Goal: Task Accomplishment & Management: Use online tool/utility

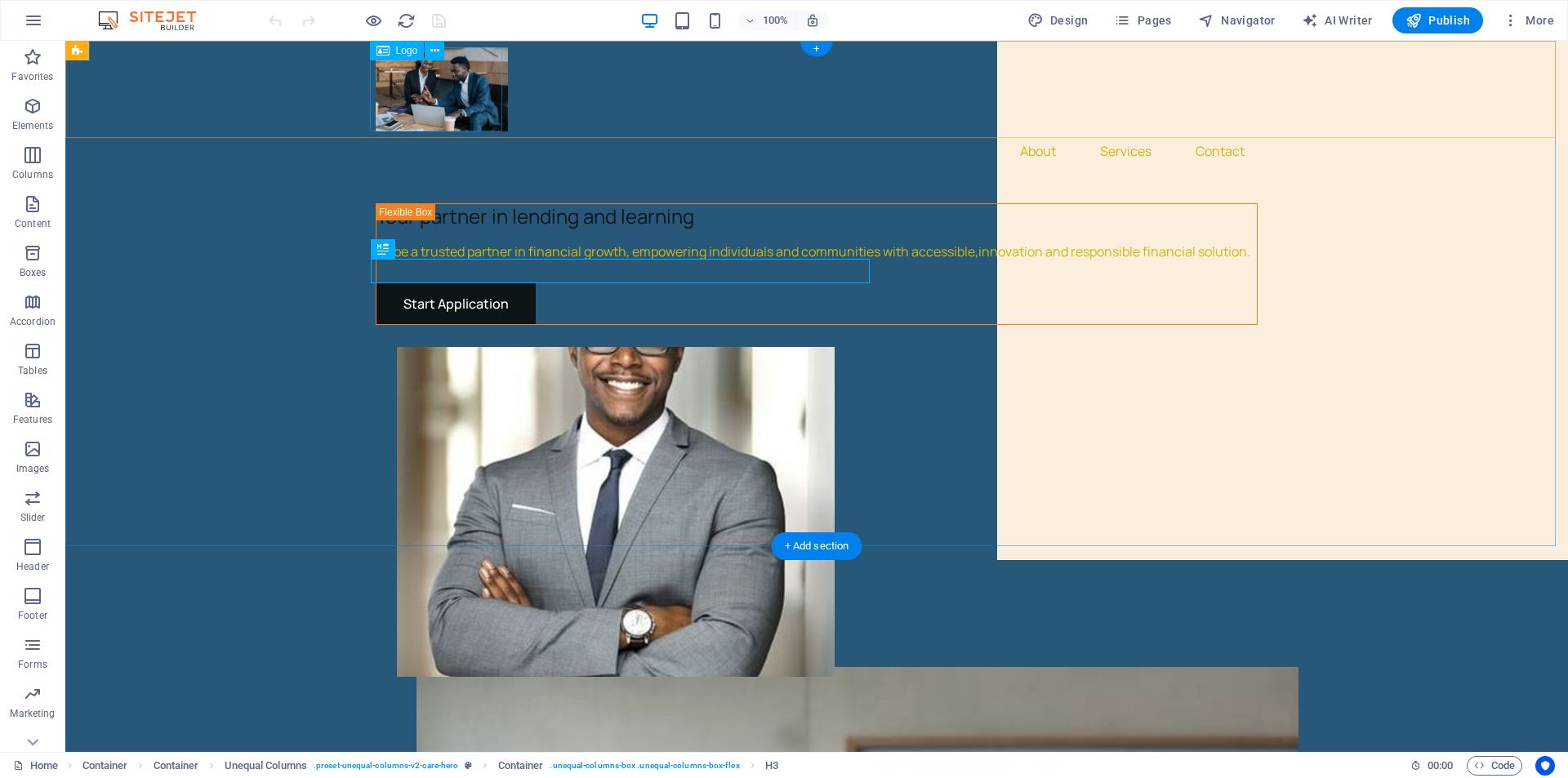
click at [404, 86] on div at bounding box center [816, 90] width 882 height 84
select select "px"
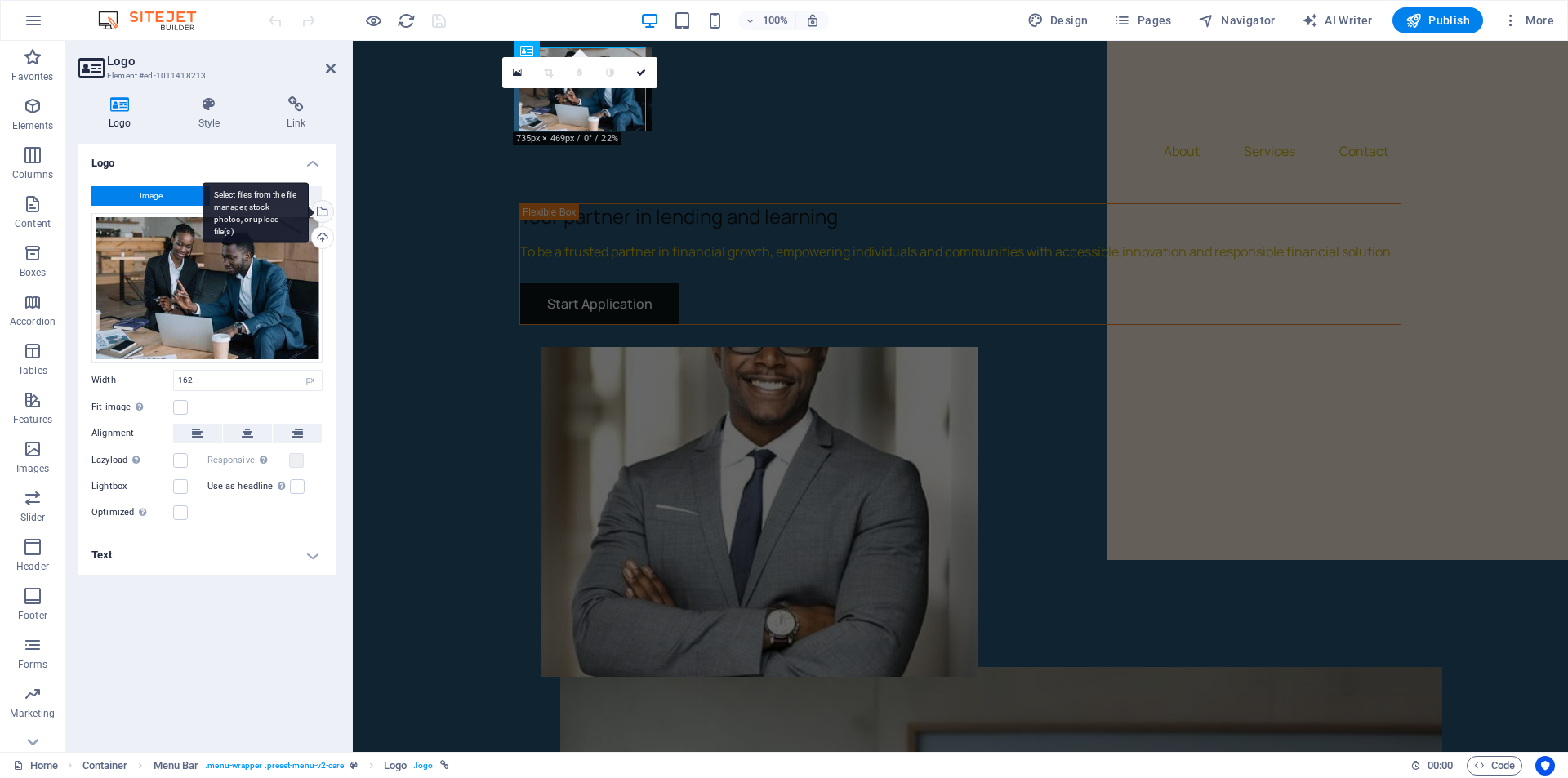
click at [330, 209] on div "Select files from the file manager, stock photos, or upload file(s)" at bounding box center [321, 213] width 24 height 24
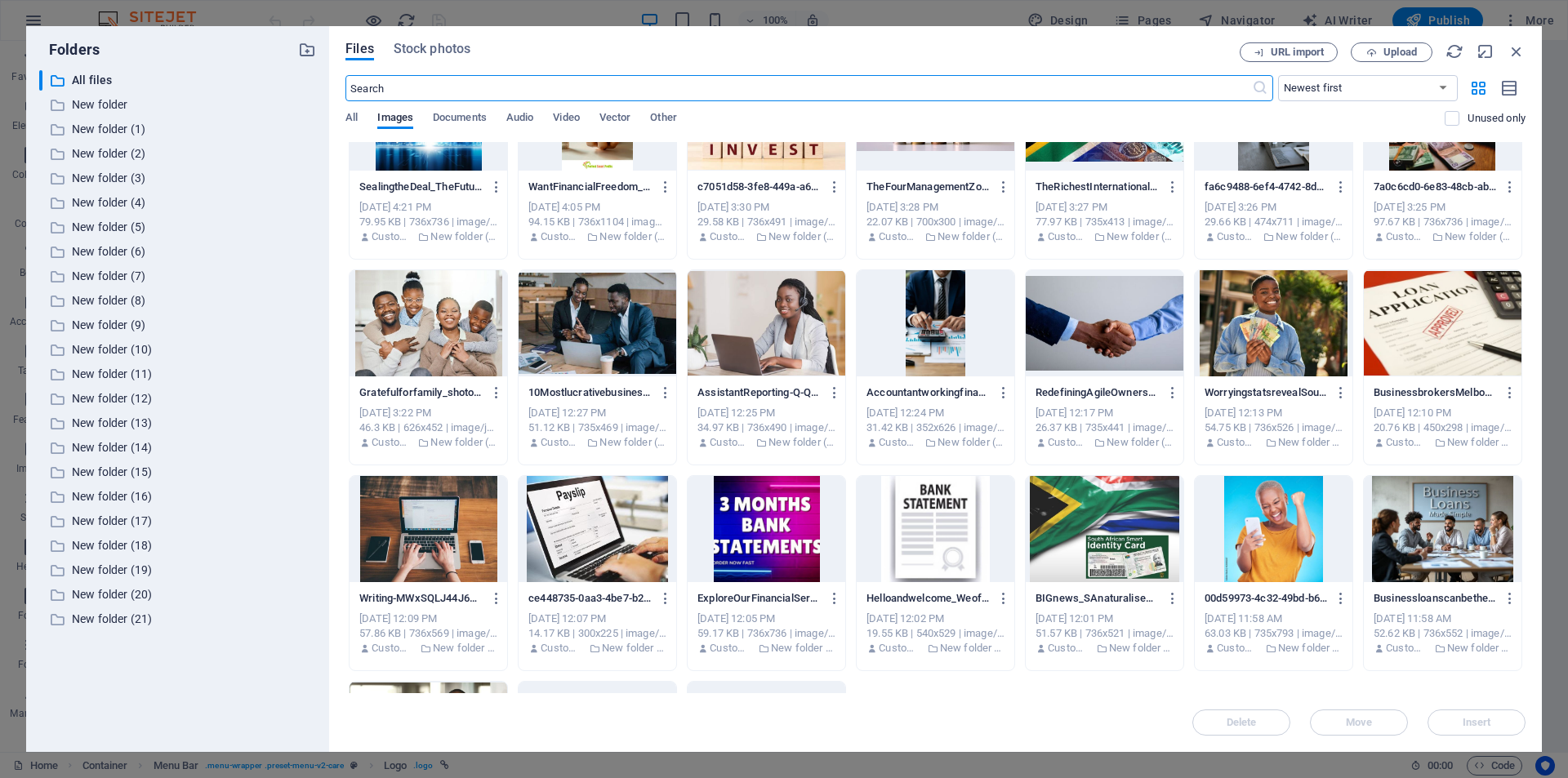
scroll to position [262, 0]
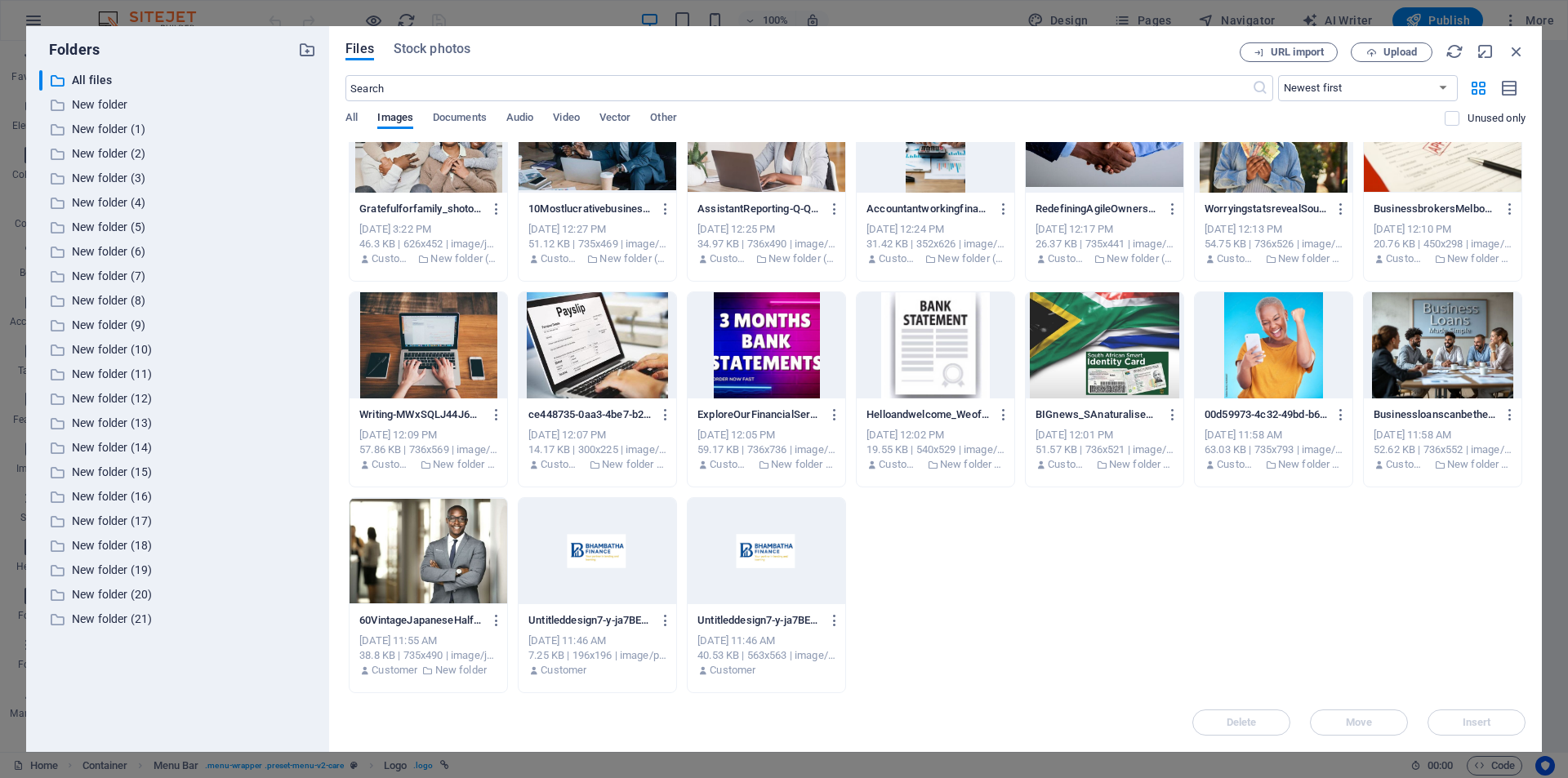
click at [736, 552] on div at bounding box center [766, 551] width 157 height 106
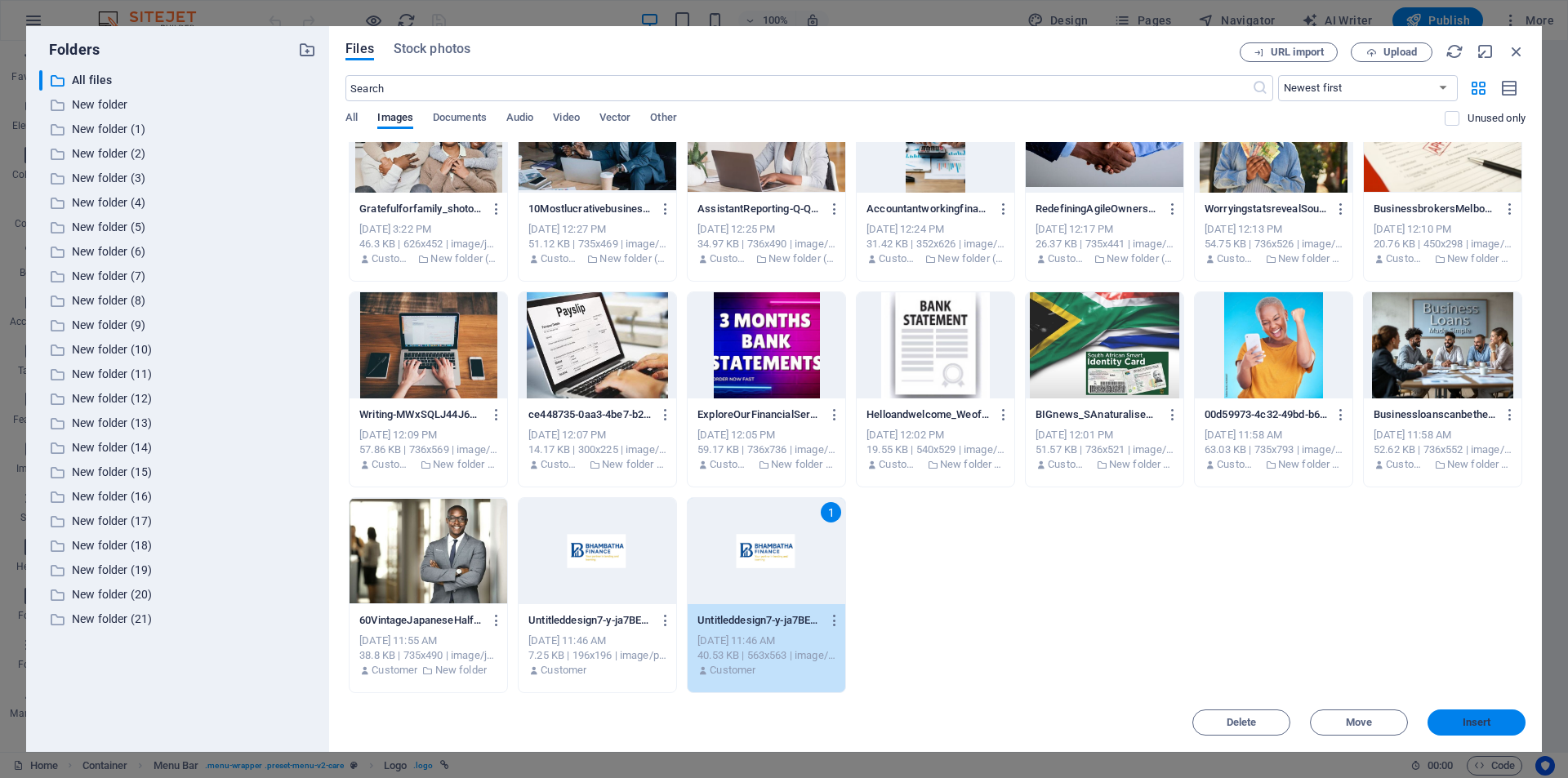
click at [1498, 721] on span "Insert" at bounding box center [1476, 722] width 85 height 9
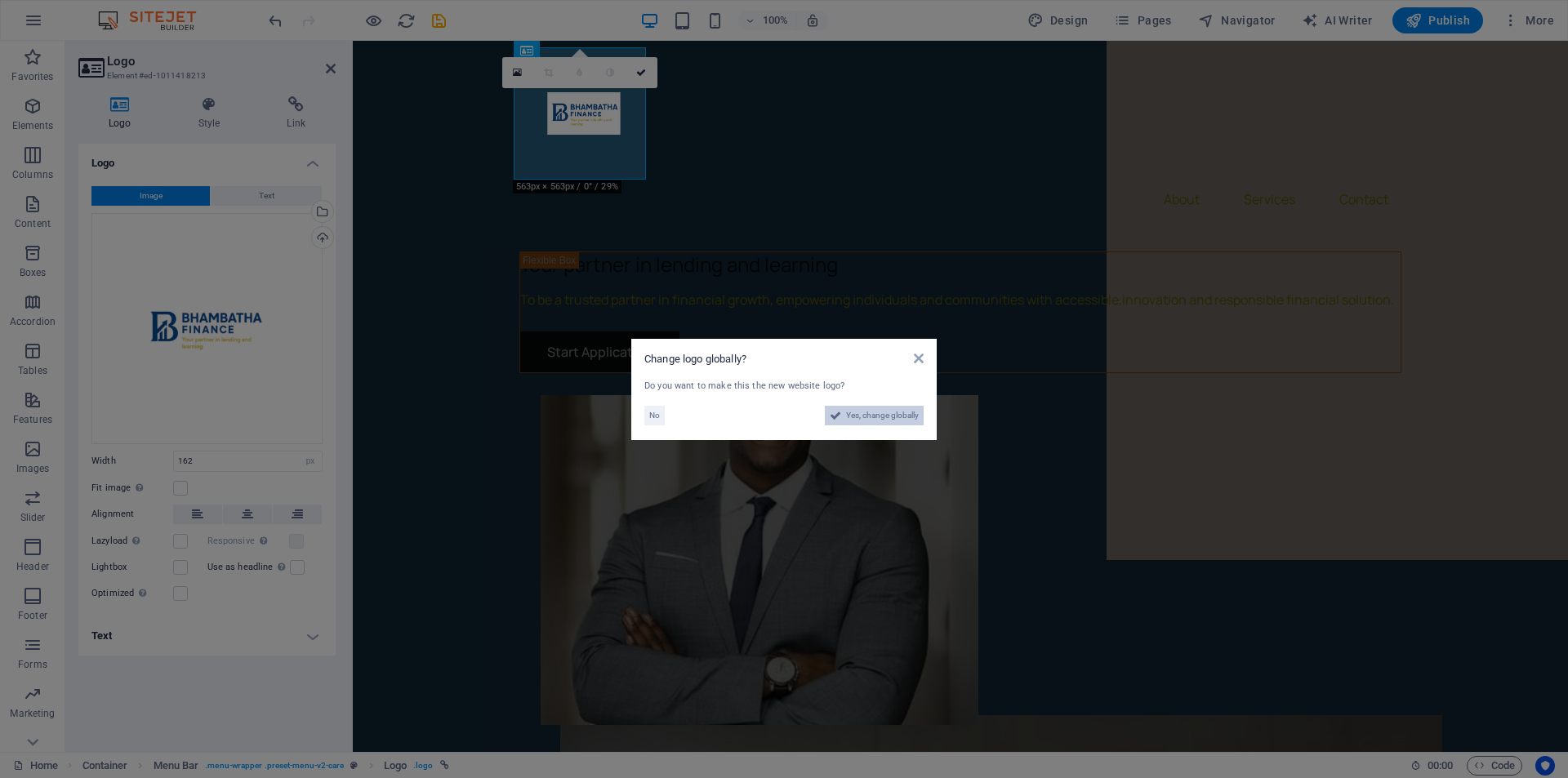
click at [869, 415] on span "Yes, change globally" at bounding box center [882, 416] width 72 height 20
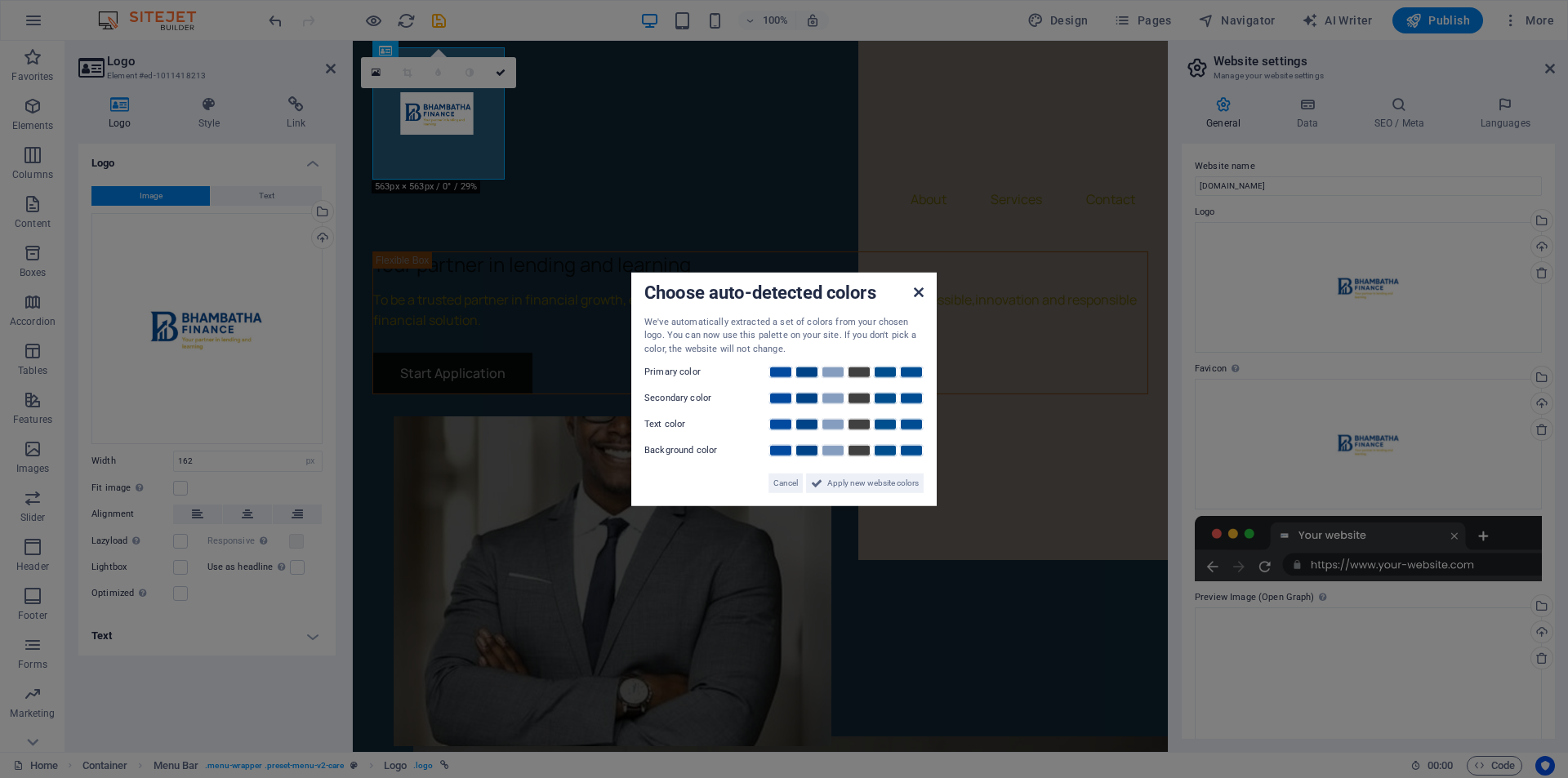
click at [918, 292] on icon at bounding box center [918, 291] width 9 height 13
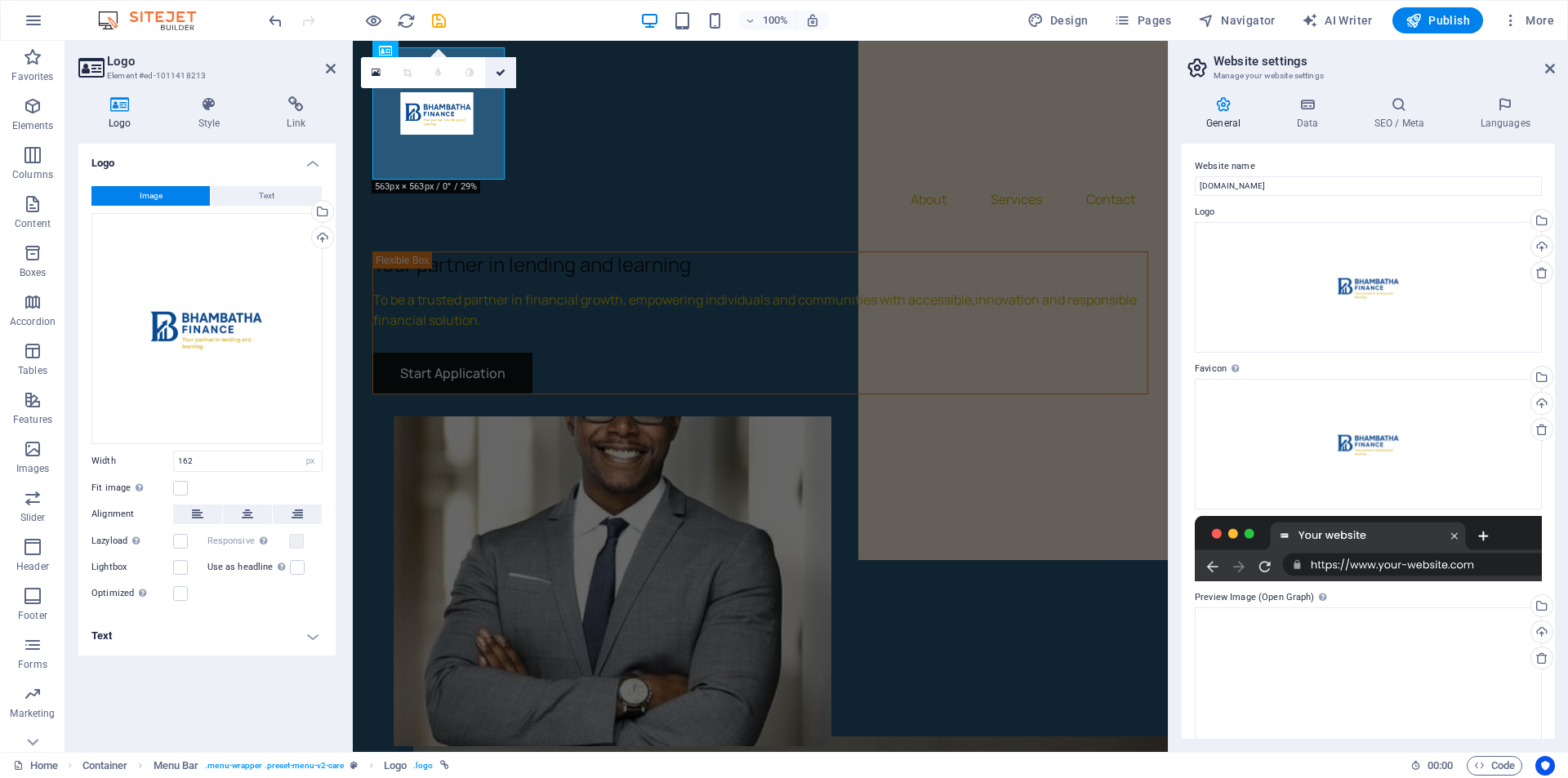
click at [501, 74] on icon at bounding box center [500, 72] width 9 height 9
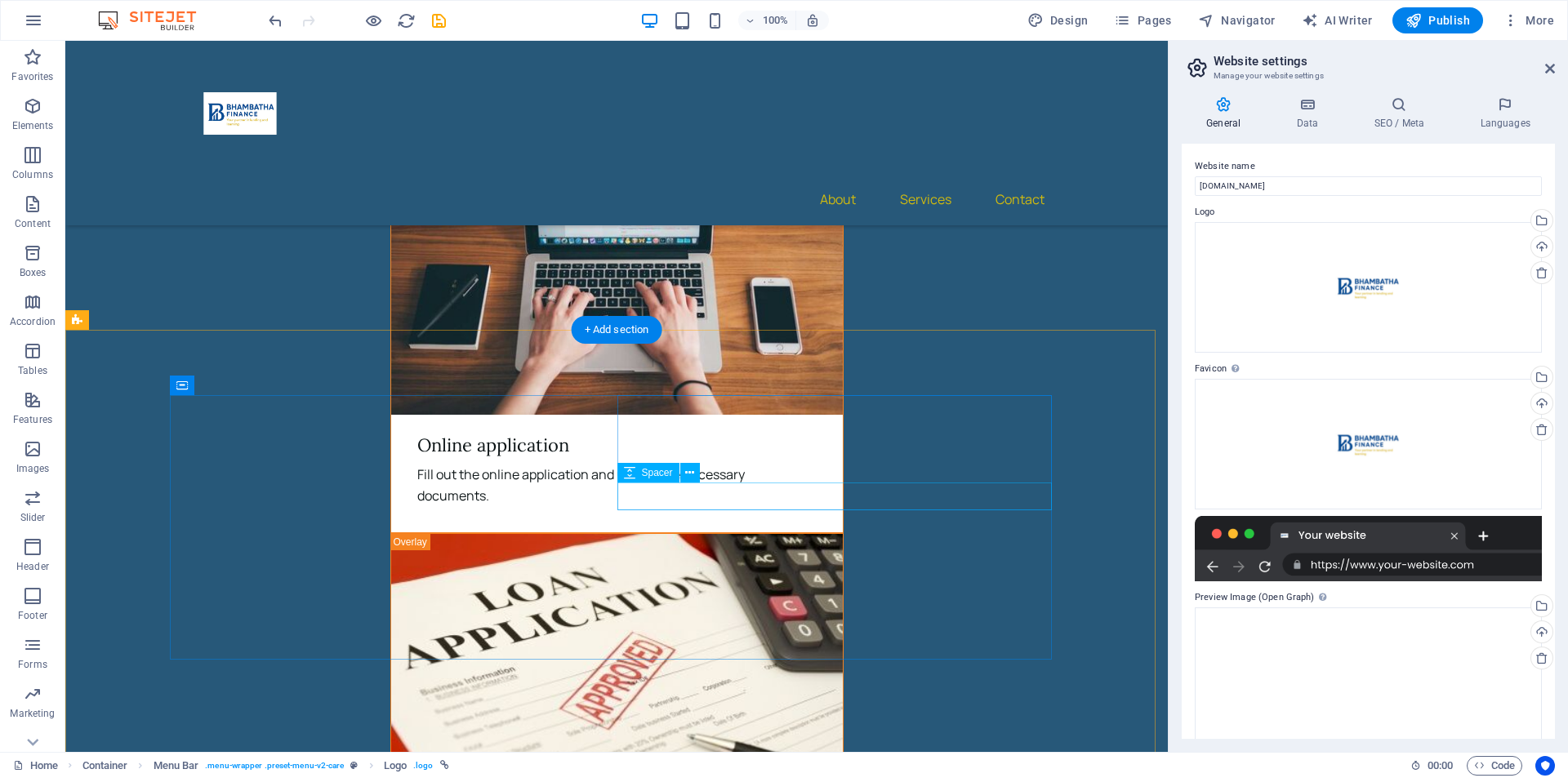
scroll to position [4148, 0]
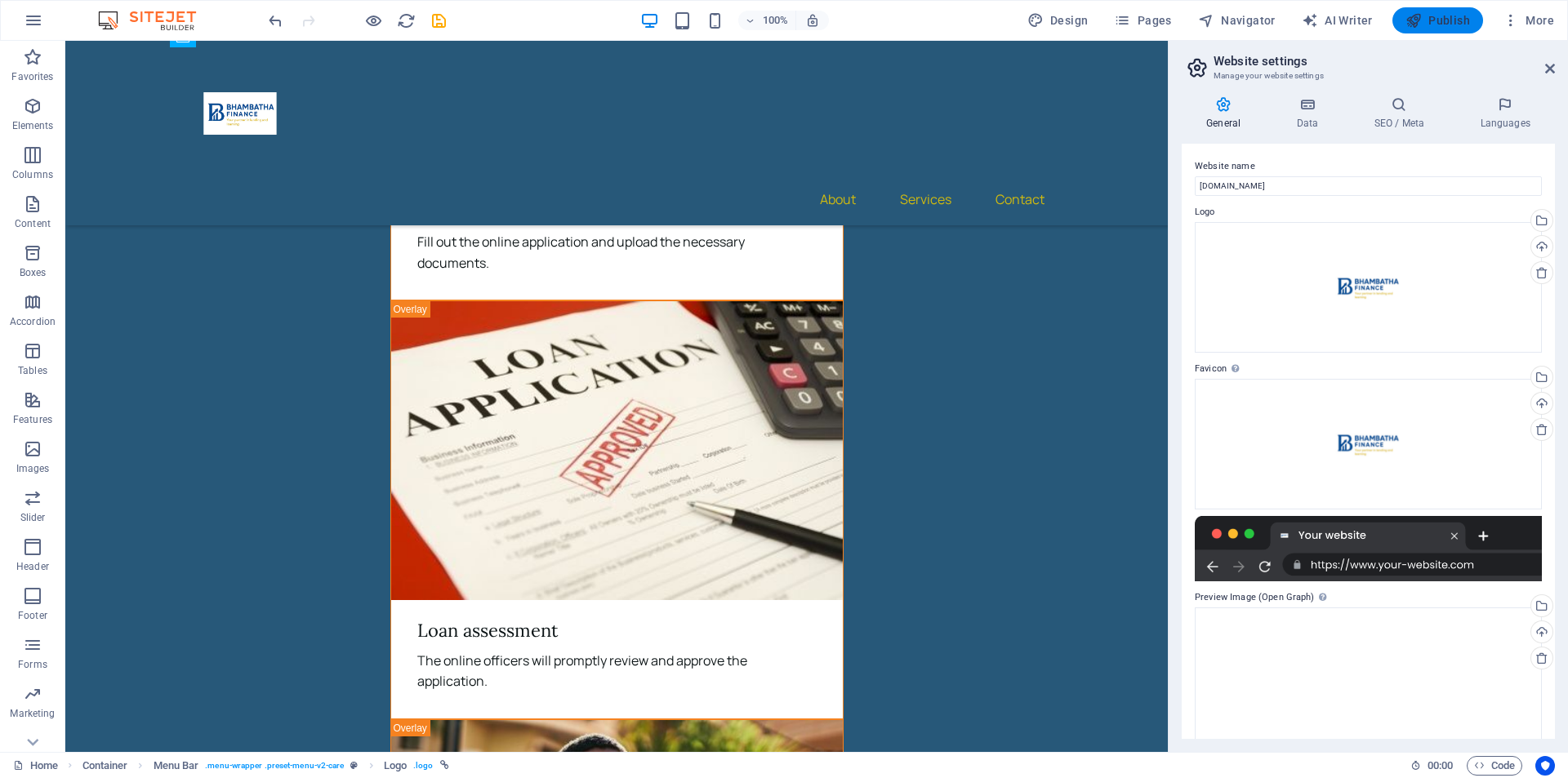
click at [1419, 16] on icon "button" at bounding box center [1413, 20] width 16 height 16
checkbox input "false"
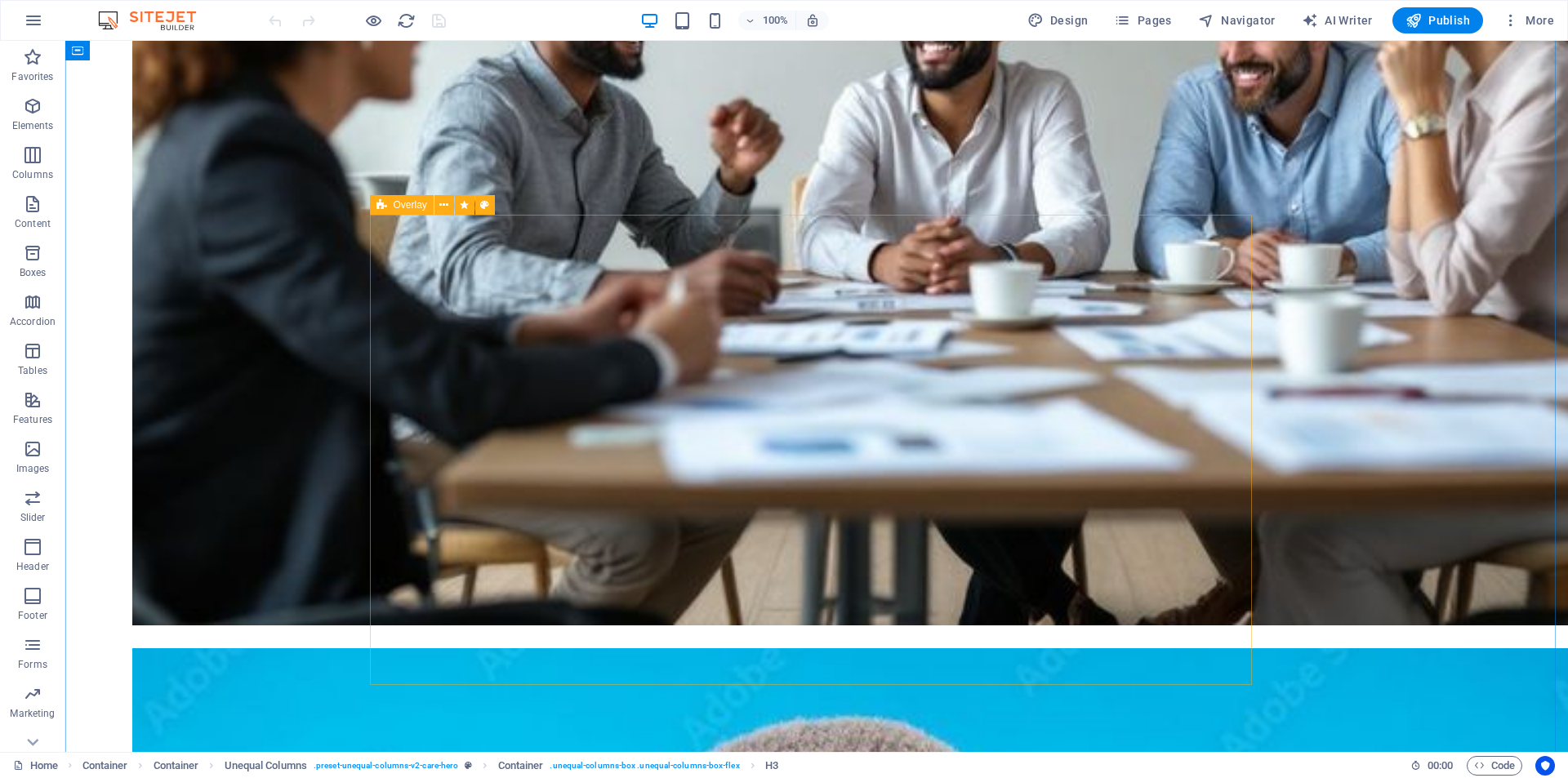
scroll to position [1306, 0]
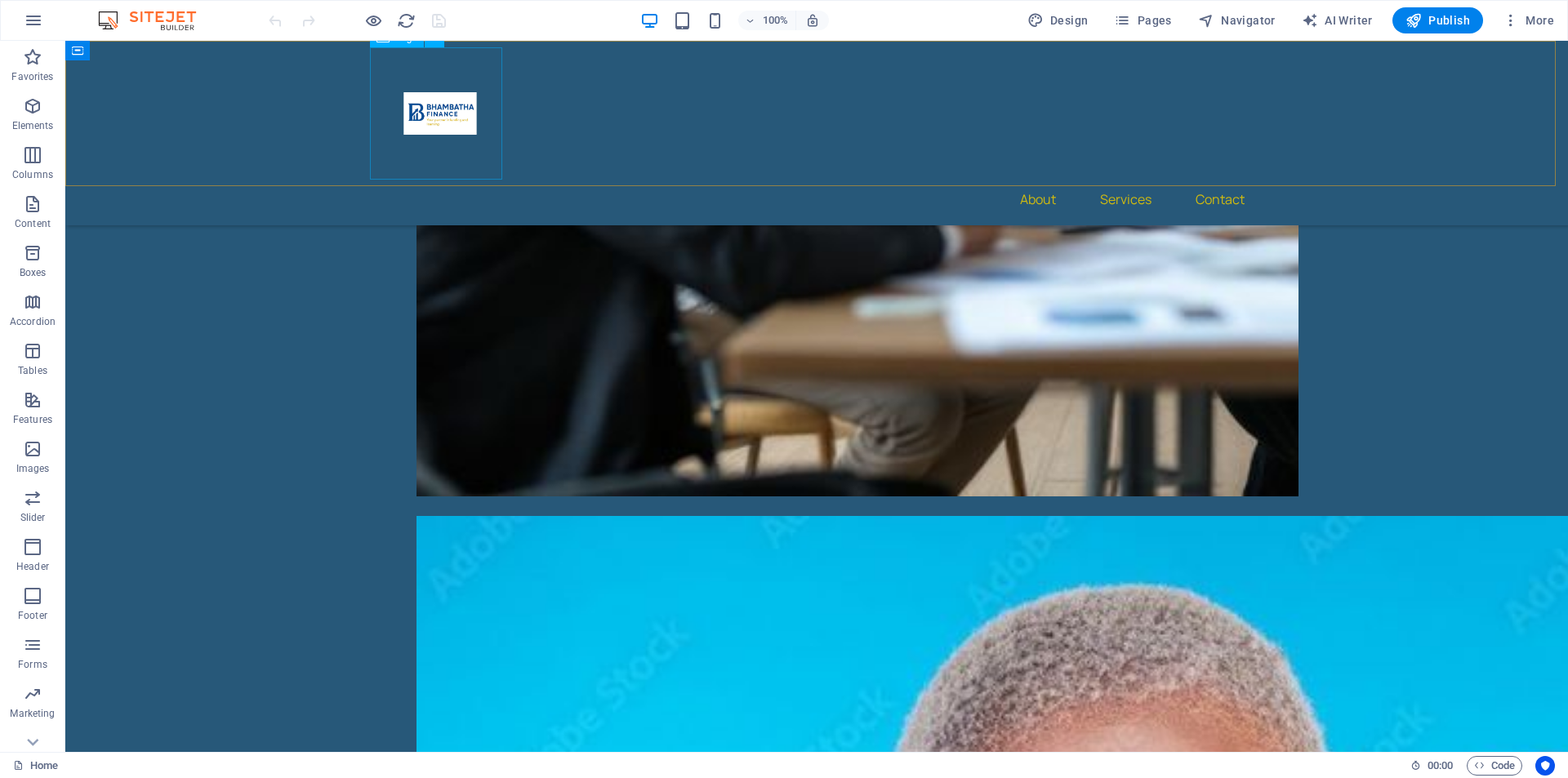
click at [426, 109] on div at bounding box center [816, 114] width 882 height 133
select select "px"
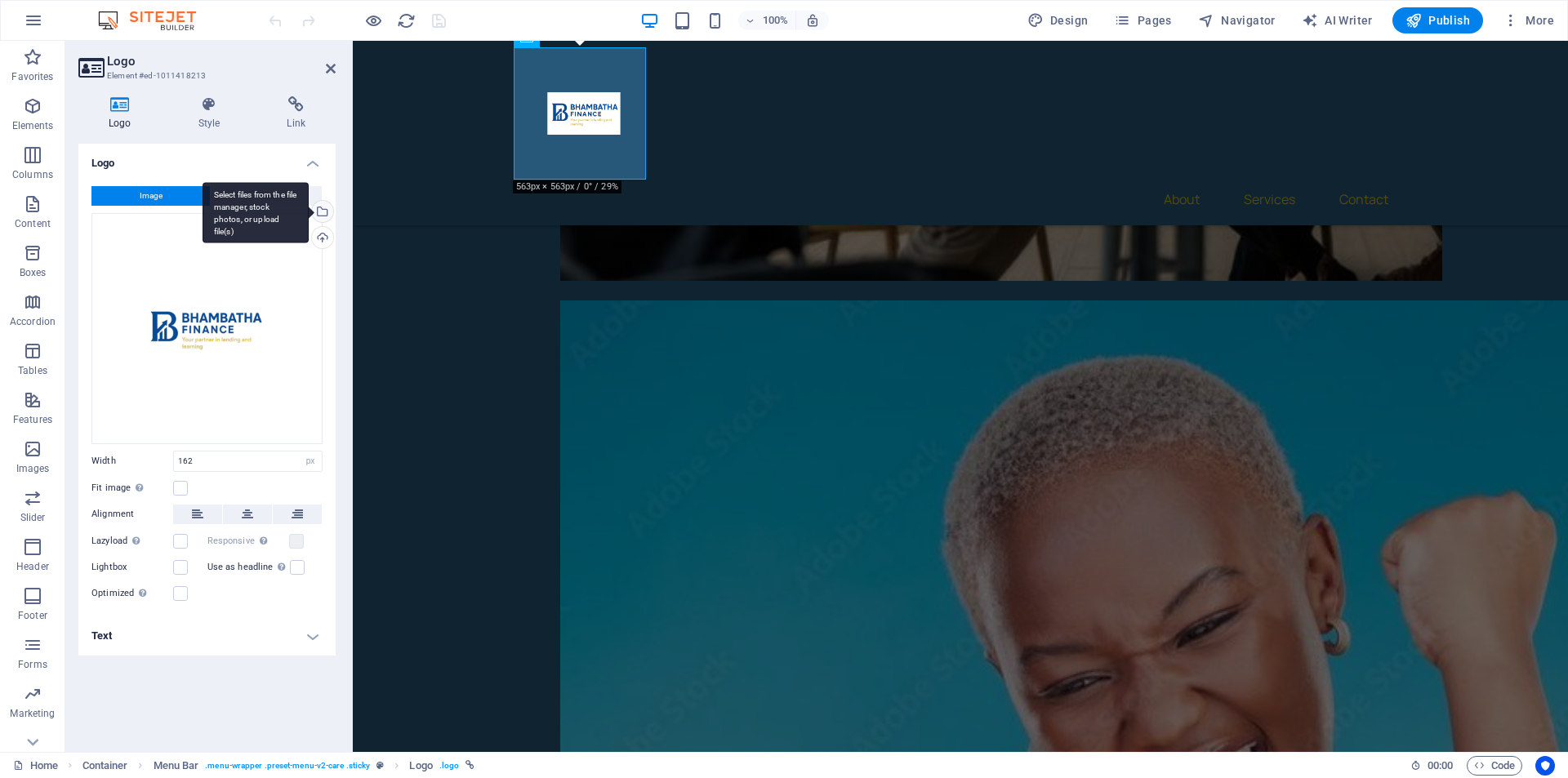
click at [325, 214] on div "Select files from the file manager, stock photos, or upload file(s)" at bounding box center [321, 213] width 24 height 24
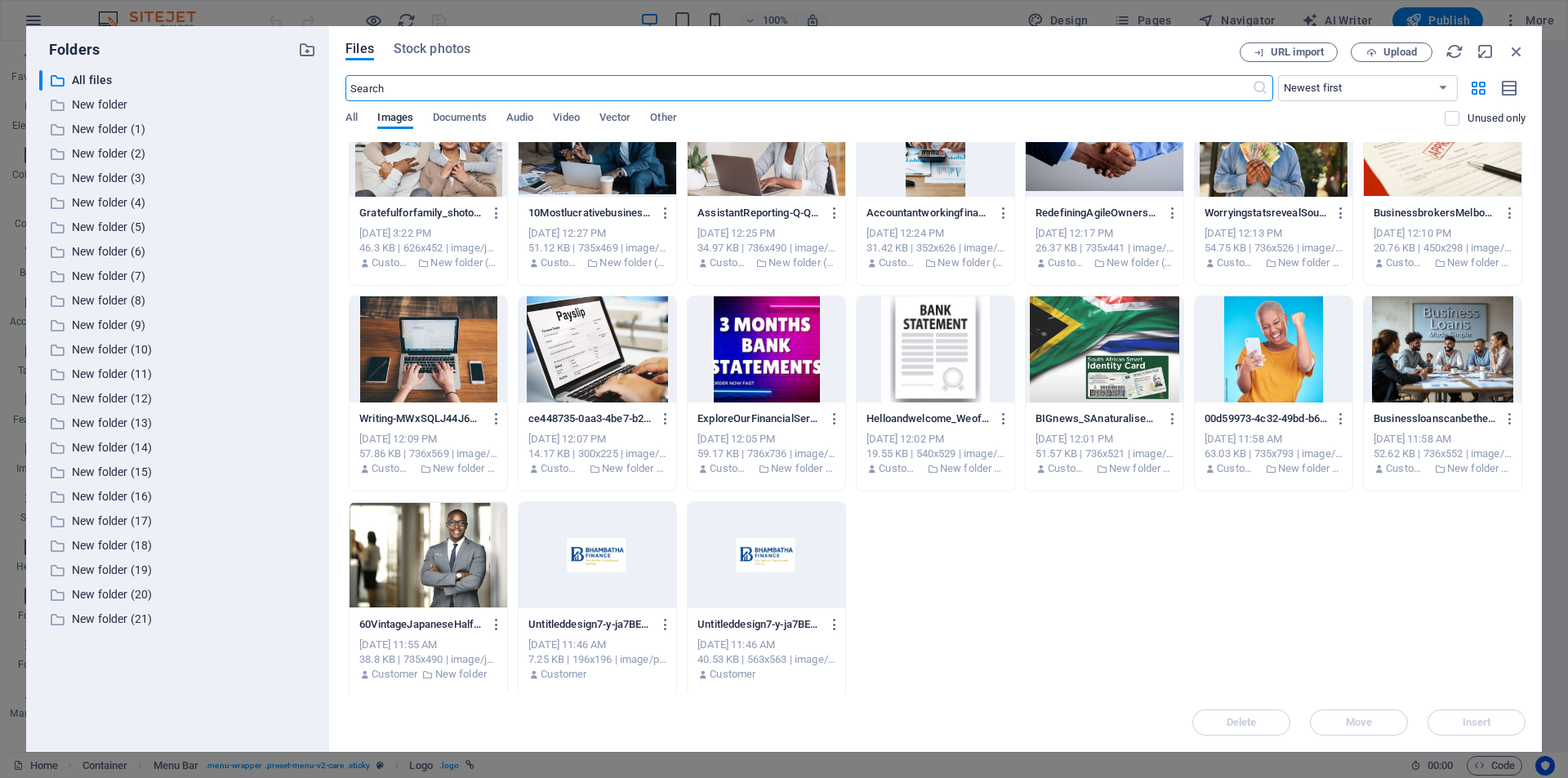
scroll to position [262, 0]
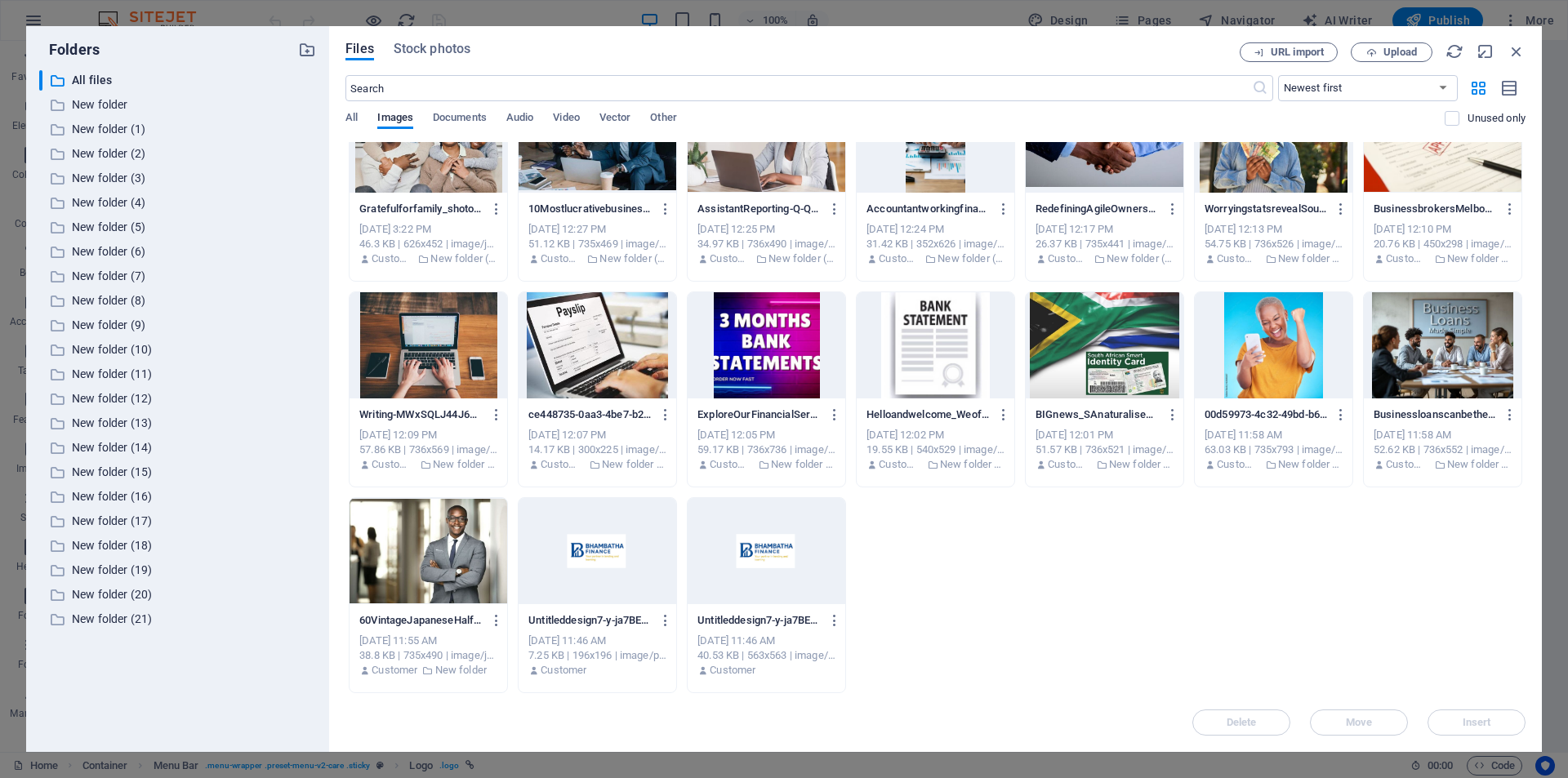
click at [754, 546] on div at bounding box center [766, 551] width 157 height 106
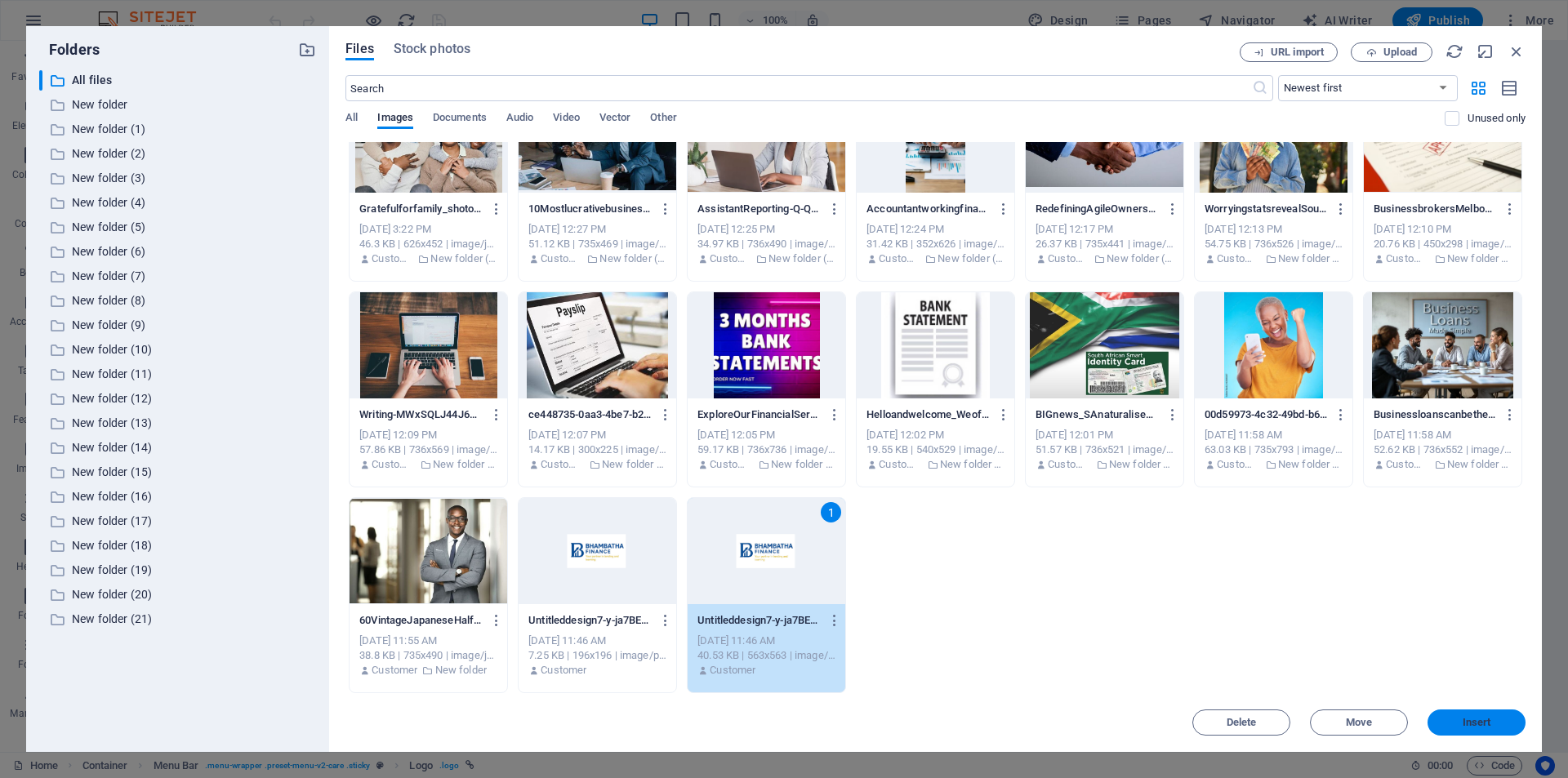
click at [1460, 722] on span "Insert" at bounding box center [1476, 722] width 85 height 9
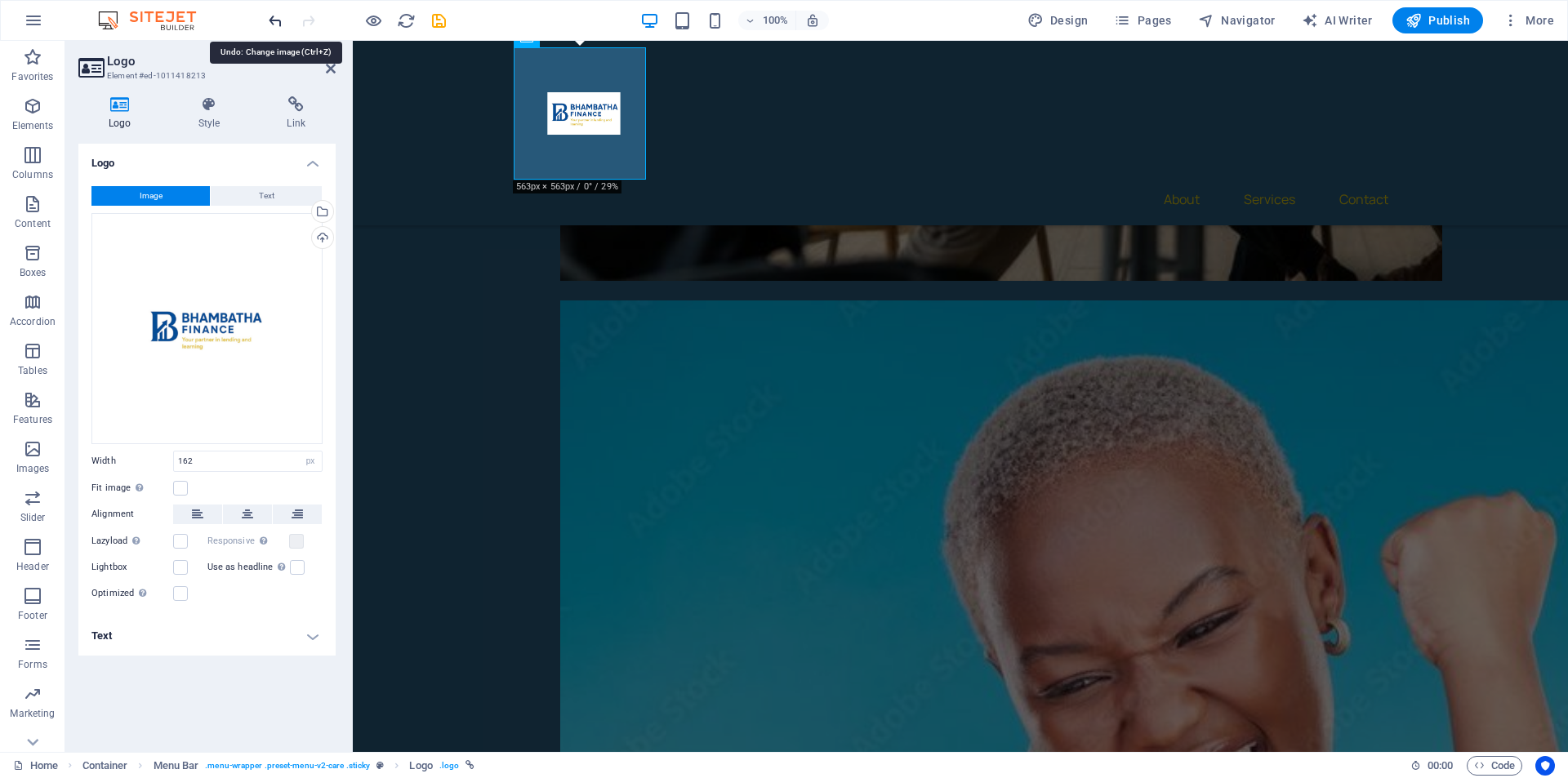
click at [272, 15] on icon "undo" at bounding box center [275, 21] width 19 height 19
click at [273, 17] on div at bounding box center [356, 21] width 183 height 26
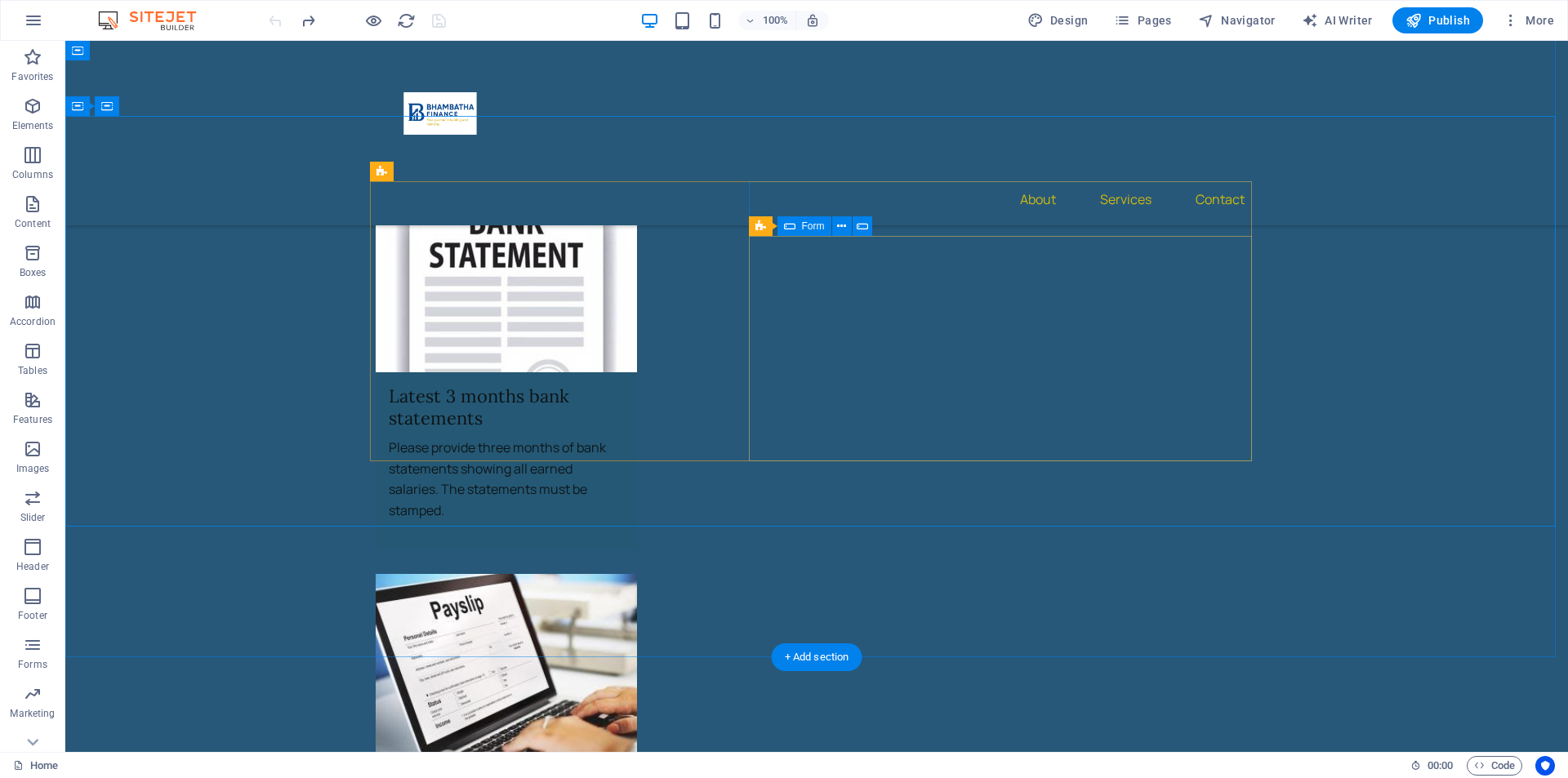
scroll to position [3838, 0]
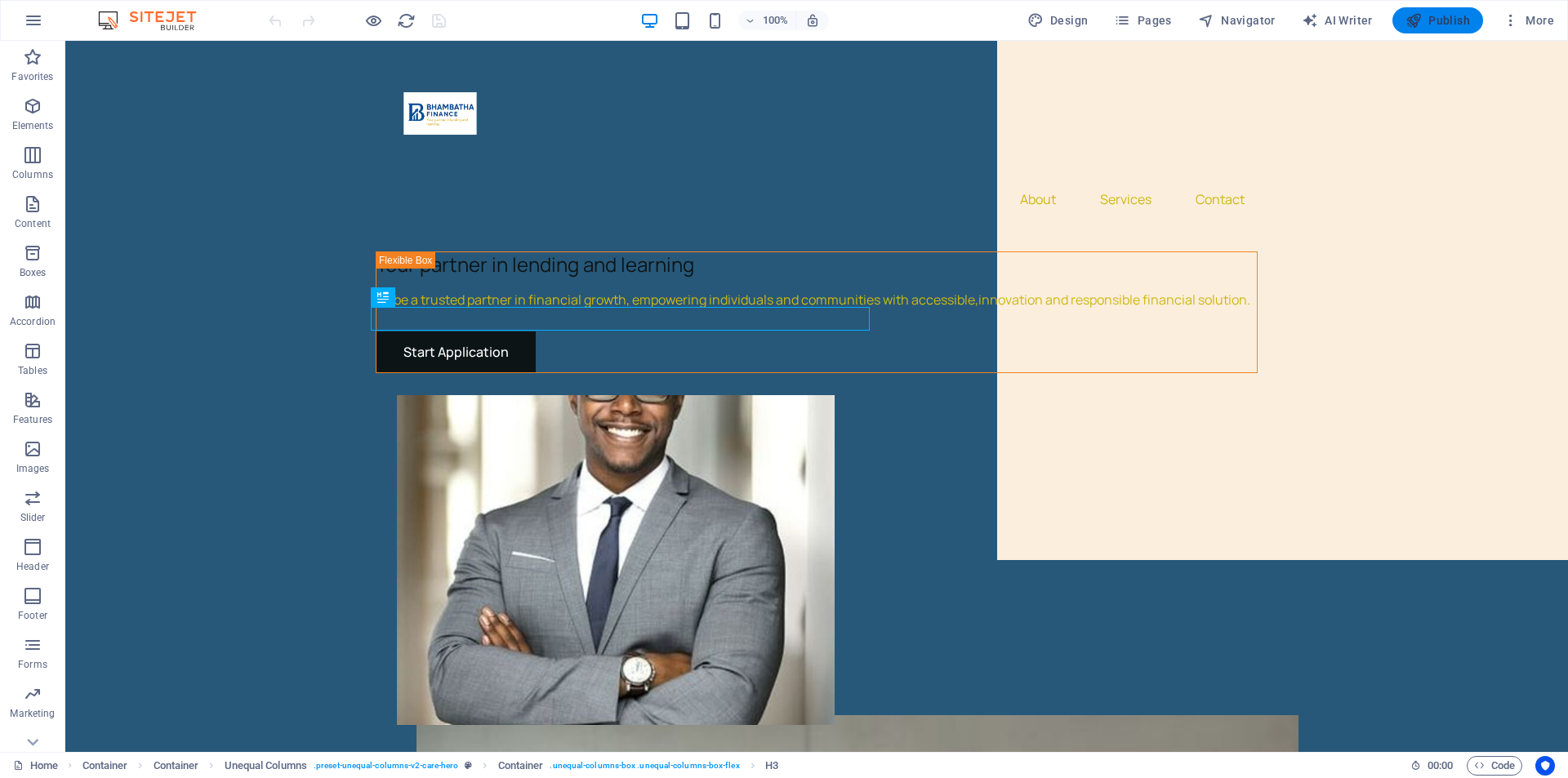
click at [1421, 13] on icon "button" at bounding box center [1413, 20] width 16 height 16
